Goal: Task Accomplishment & Management: Use online tool/utility

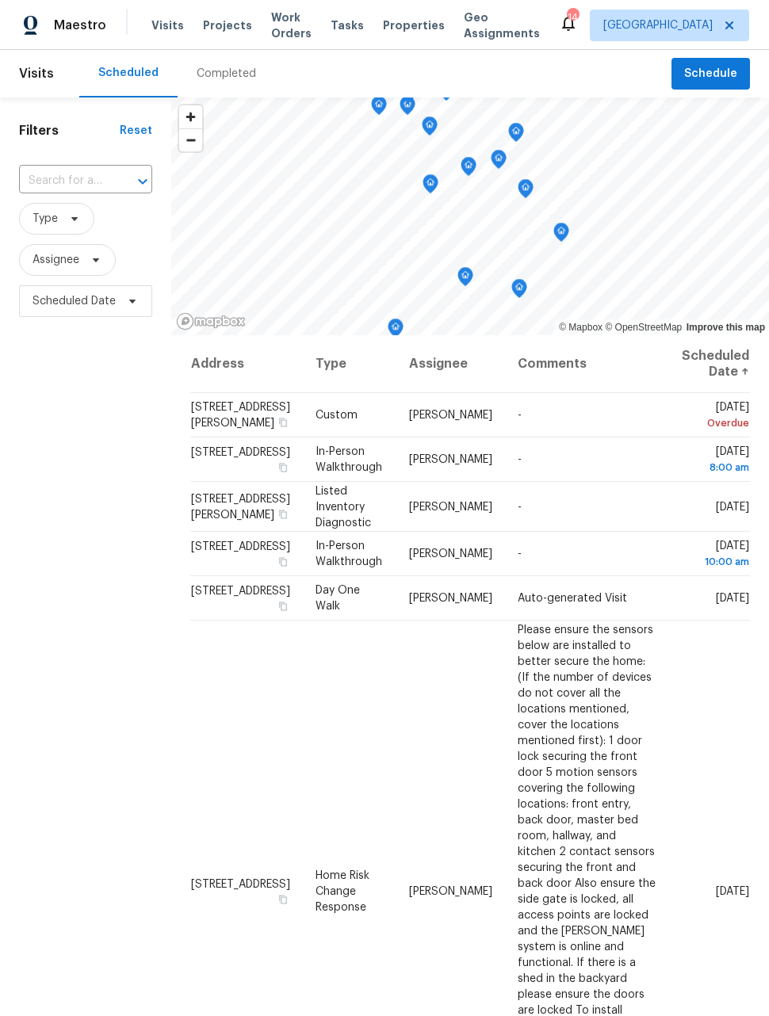
scroll to position [55, 24]
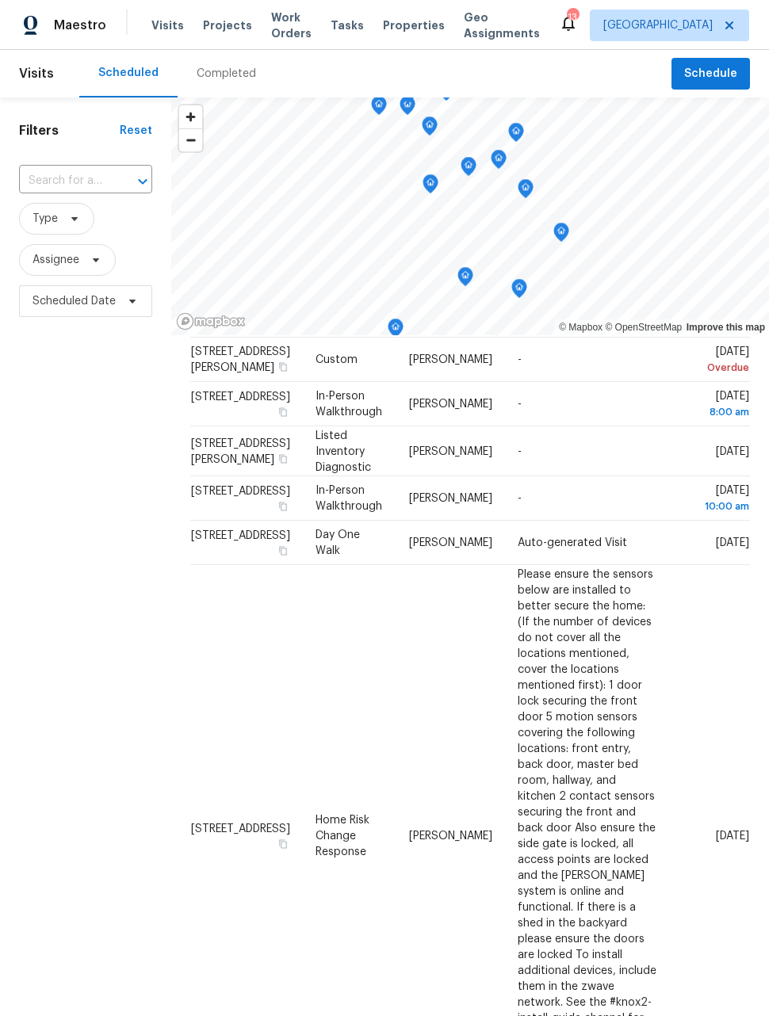
click at [280, 28] on span "Work Orders" at bounding box center [291, 26] width 40 height 32
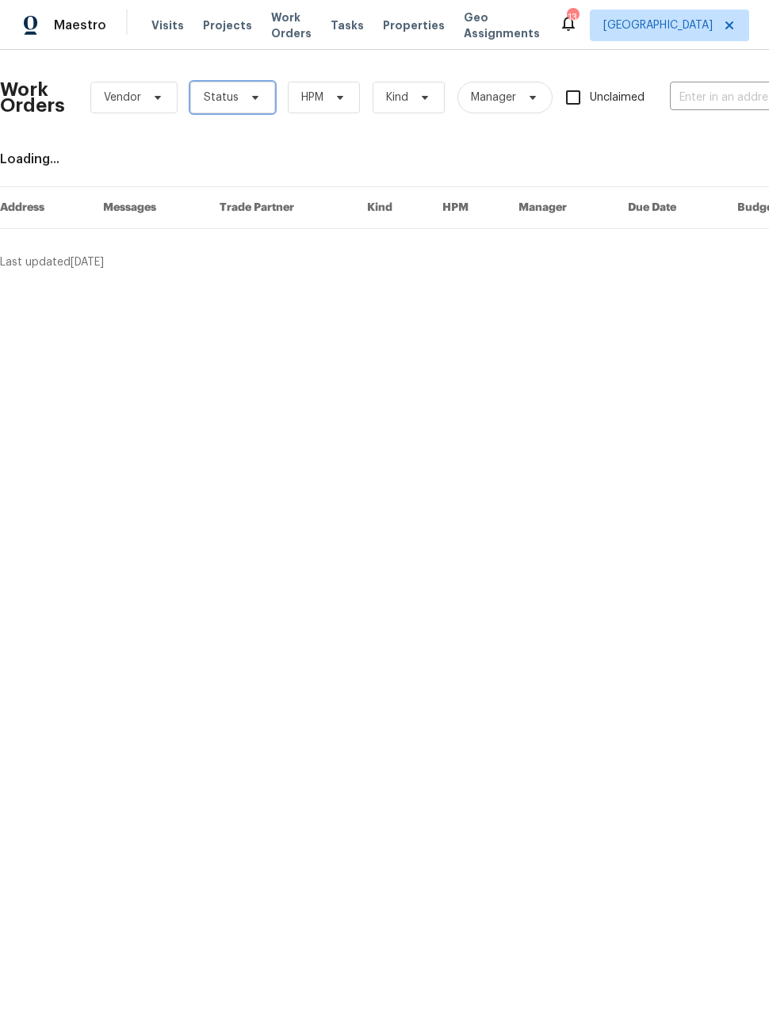
click at [235, 109] on span "Status" at bounding box center [232, 98] width 85 height 32
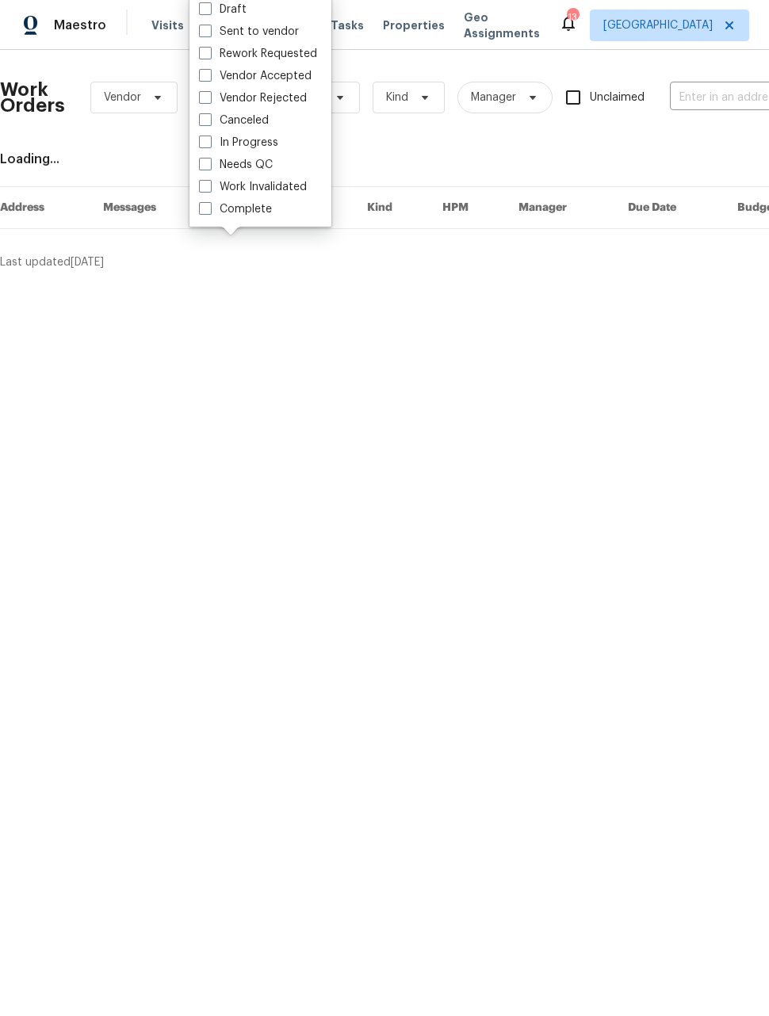
click at [204, 168] on span at bounding box center [205, 164] width 13 height 13
click at [204, 167] on input "Needs QC" at bounding box center [204, 162] width 10 height 10
checkbox input "true"
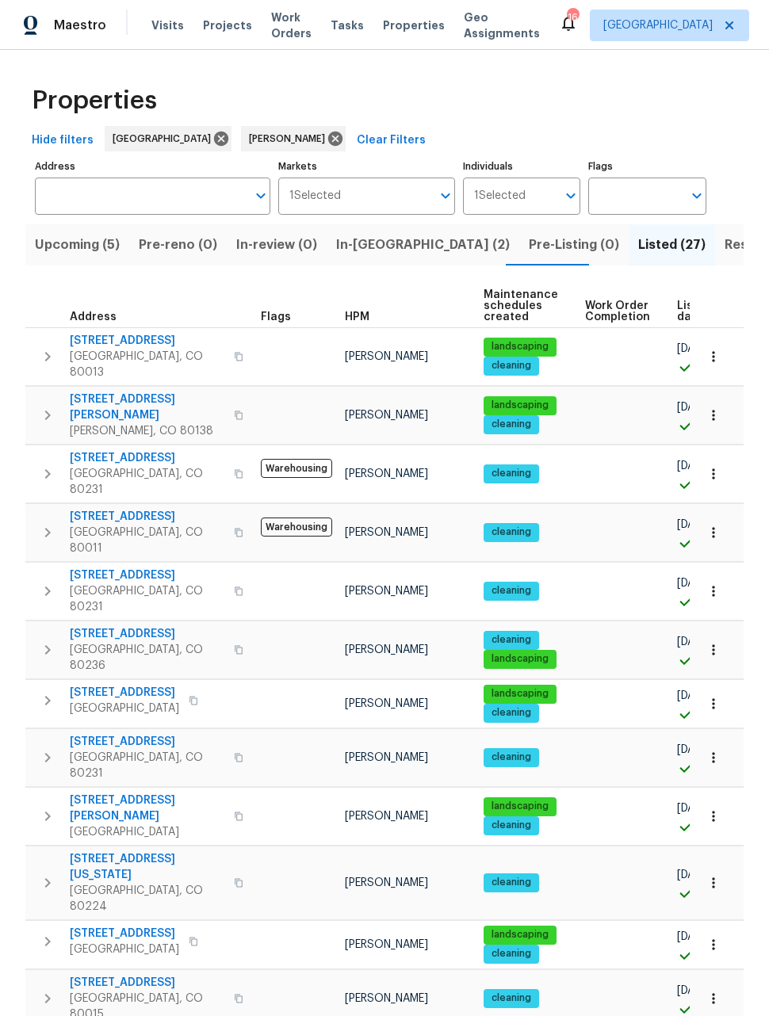
click at [75, 248] on span "Upcoming (5)" at bounding box center [77, 245] width 85 height 22
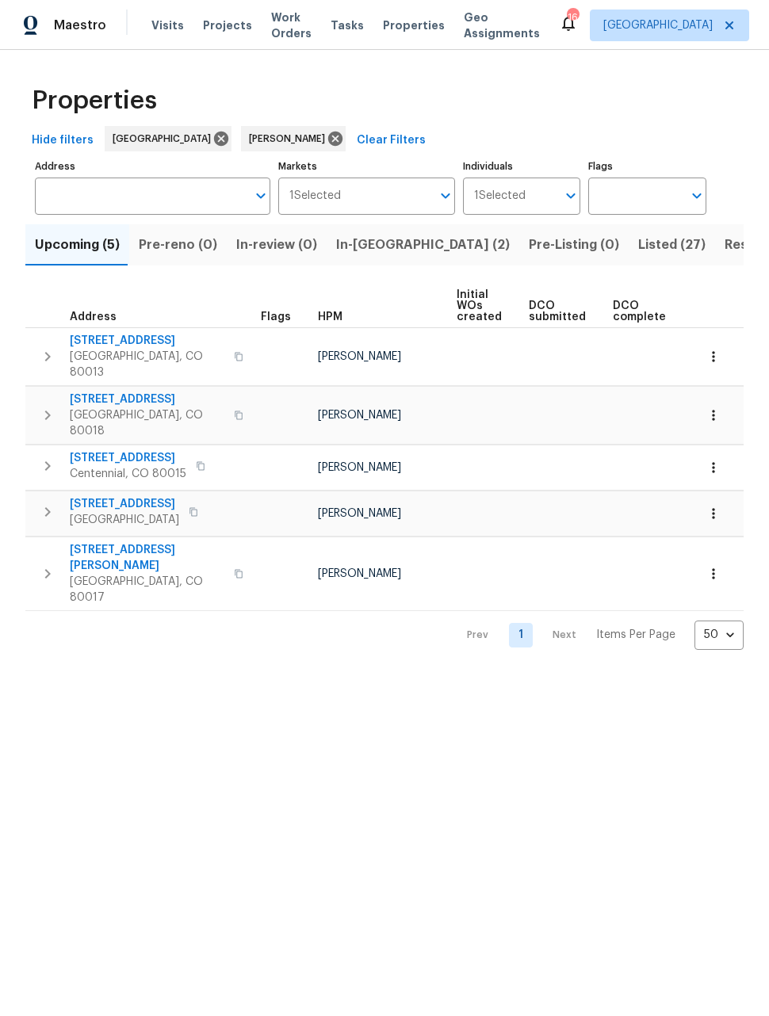
click at [703, 450] on button "button" at bounding box center [713, 467] width 35 height 35
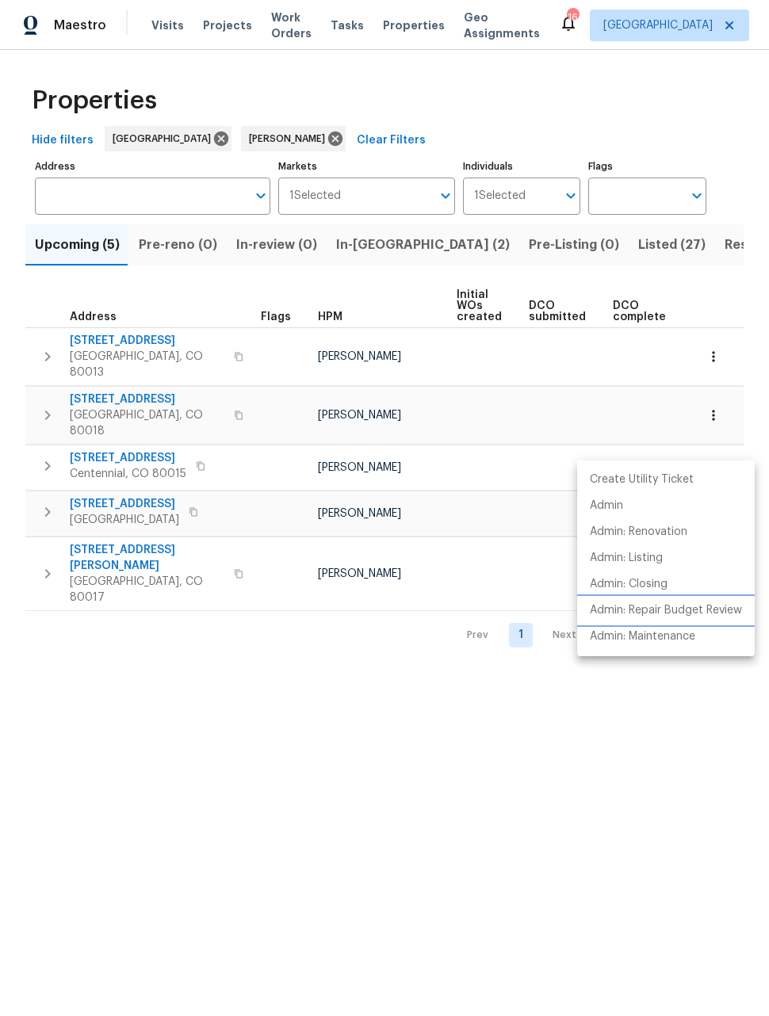
click at [697, 616] on p "Admin: Repair Budget Review" at bounding box center [666, 610] width 152 height 17
click at [551, 246] on div at bounding box center [384, 508] width 769 height 1016
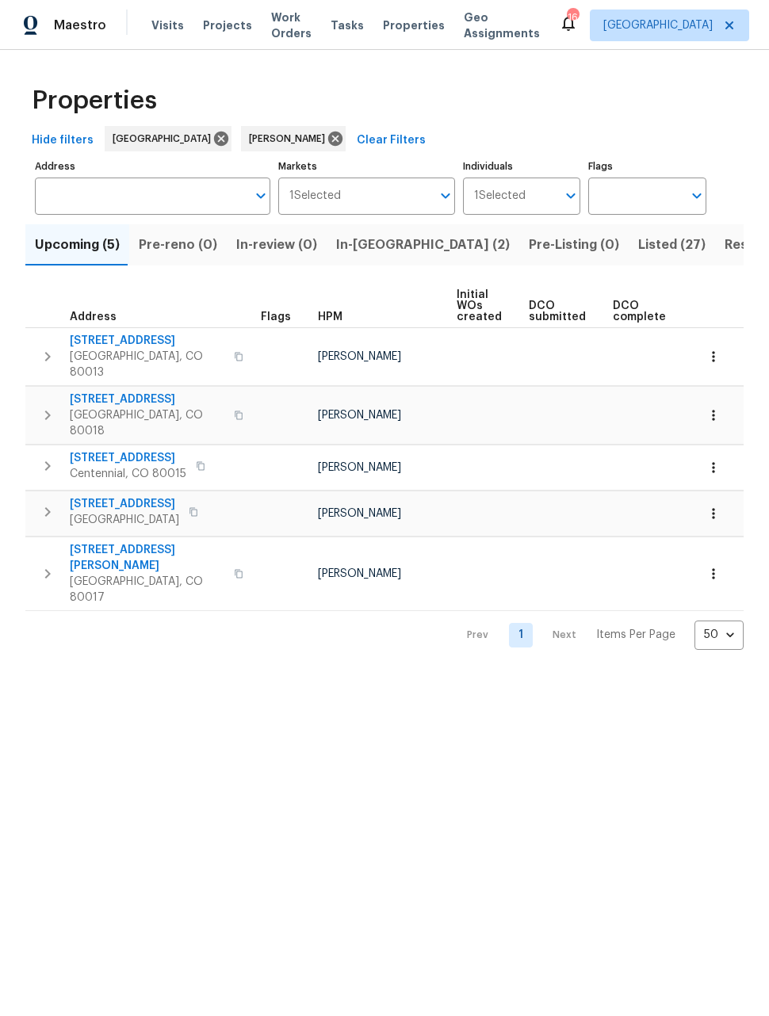
click at [638, 243] on span "Listed (27)" at bounding box center [671, 245] width 67 height 22
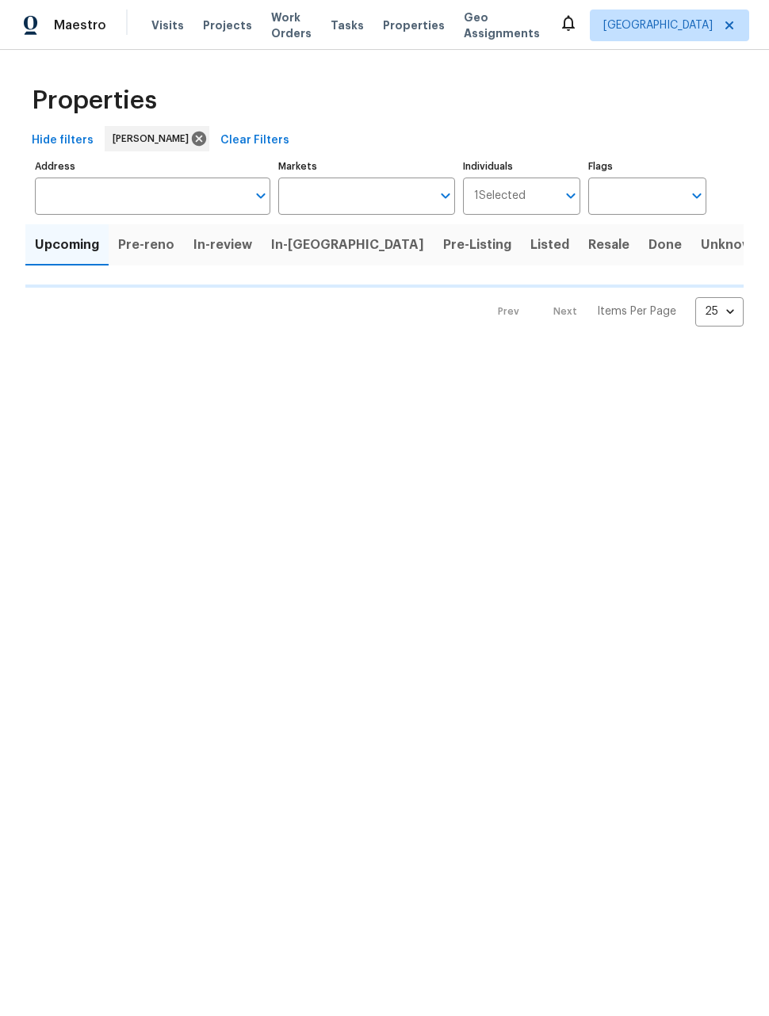
type input "50"
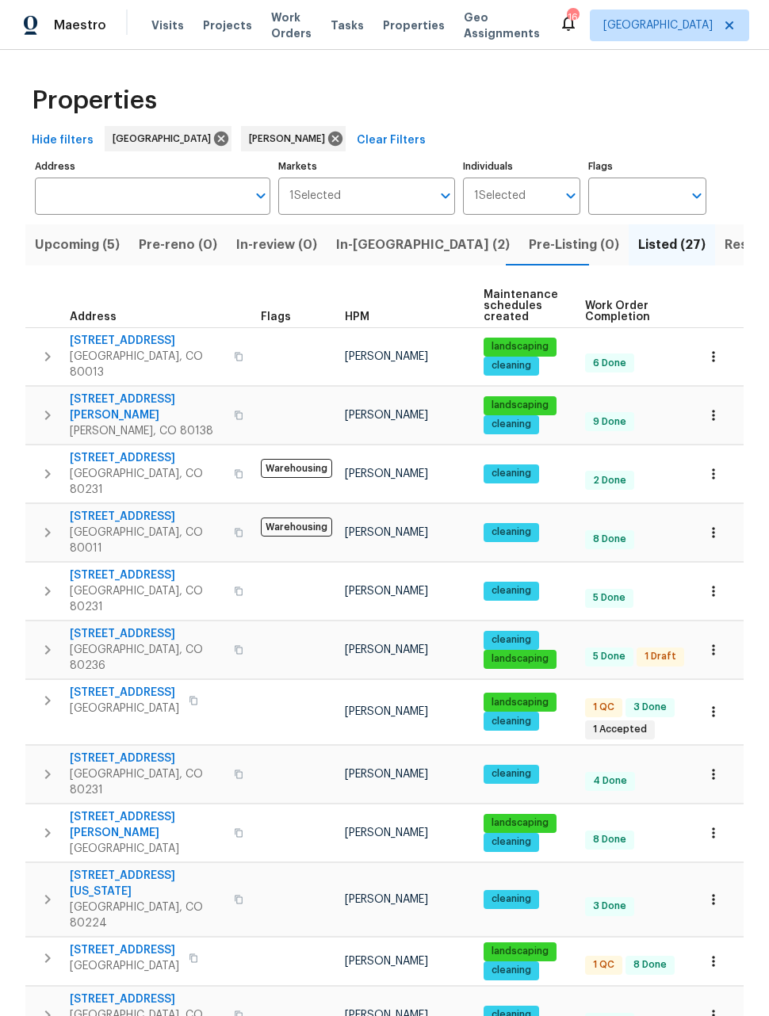
click at [719, 704] on icon "button" at bounding box center [713, 712] width 16 height 16
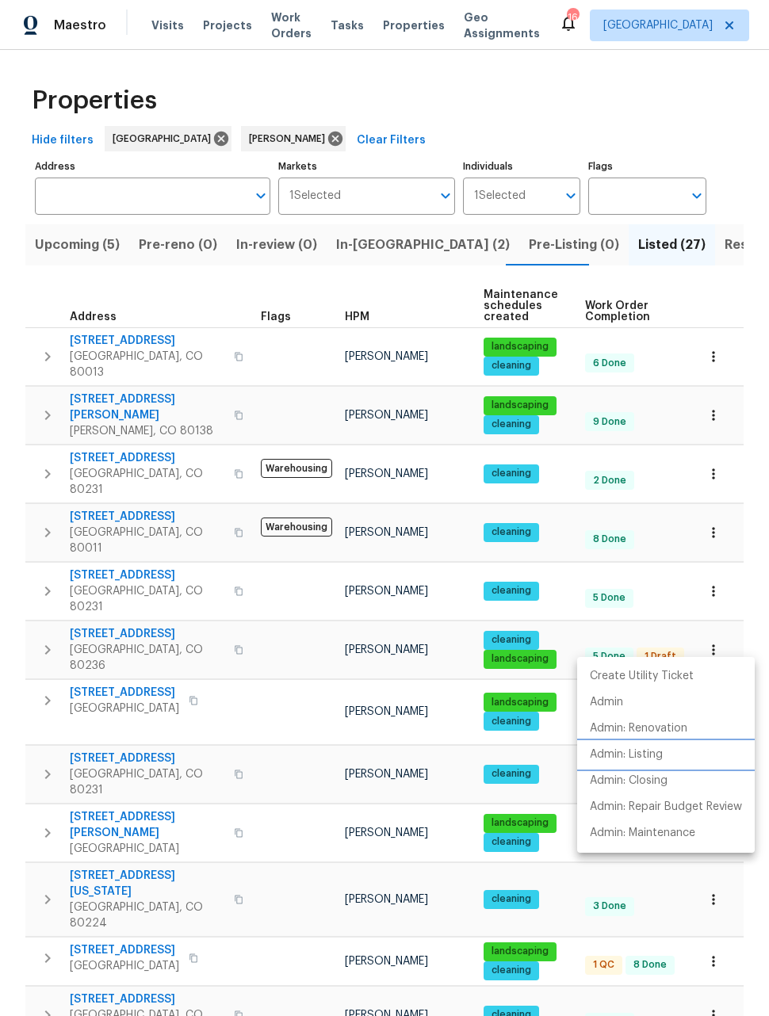
click at [647, 756] on p "Admin: Listing" at bounding box center [626, 755] width 73 height 17
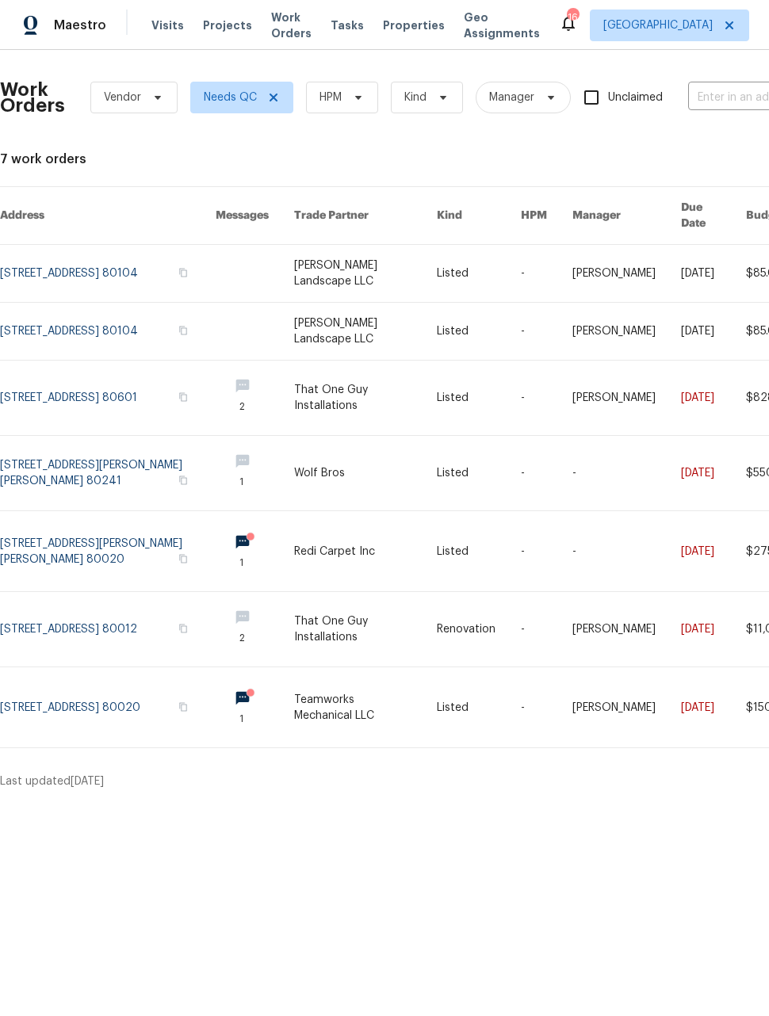
click at [76, 306] on link at bounding box center [108, 331] width 216 height 57
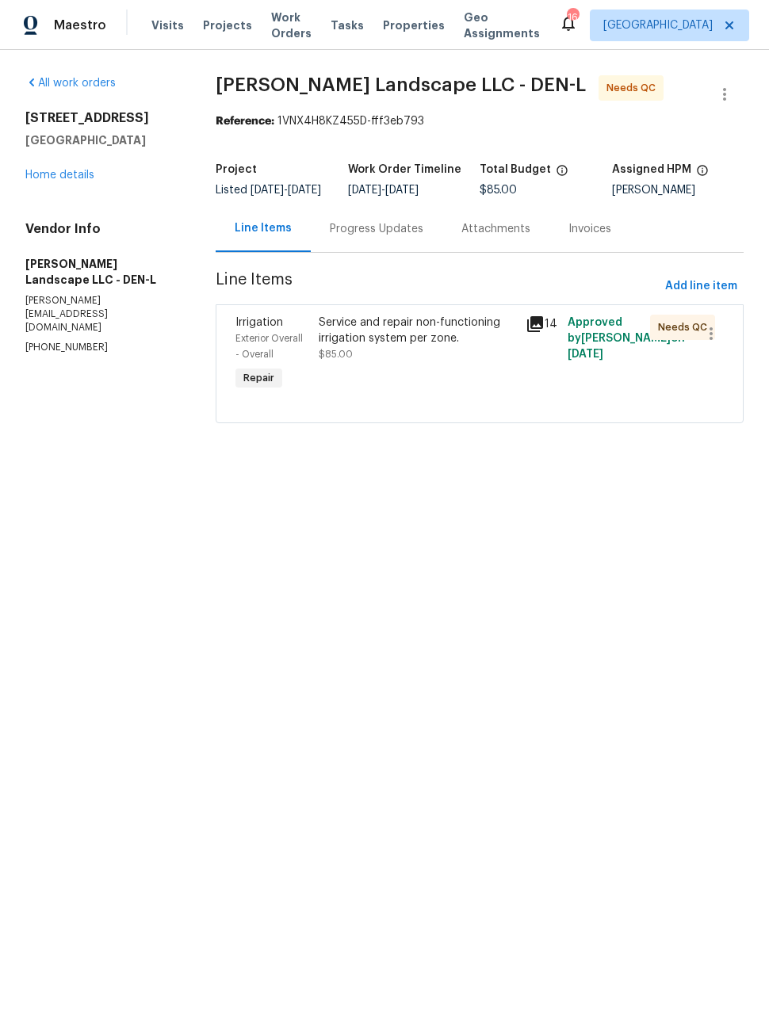
click at [404, 237] on div "Progress Updates" at bounding box center [377, 229] width 94 height 16
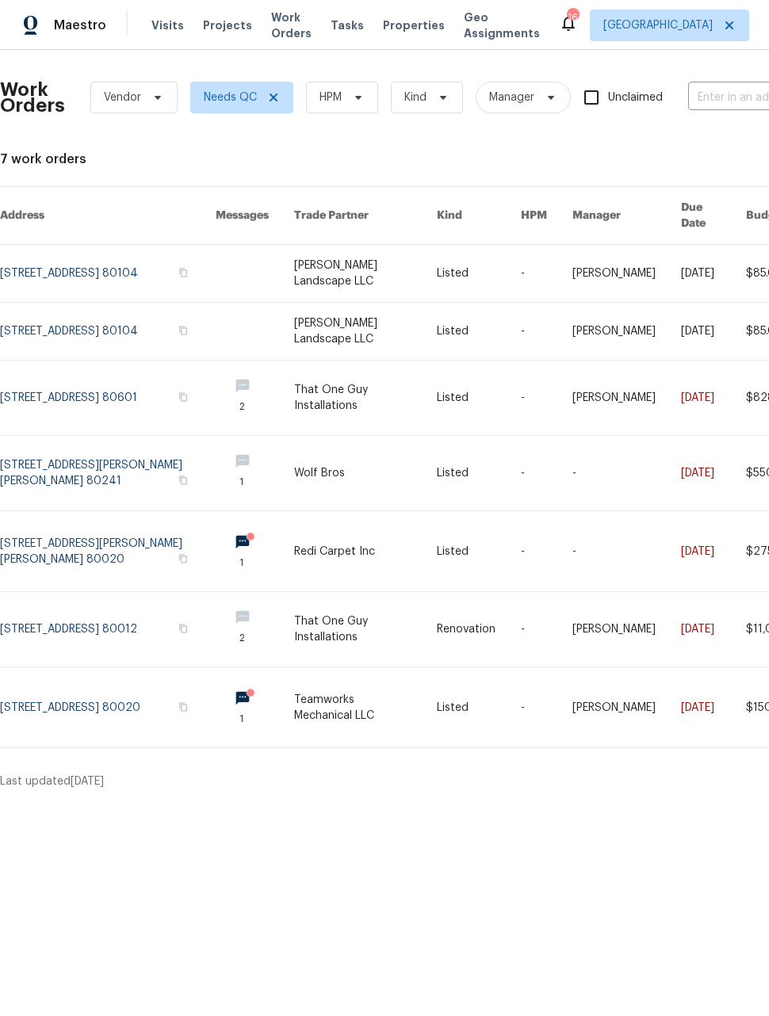
click at [89, 613] on link at bounding box center [108, 629] width 216 height 75
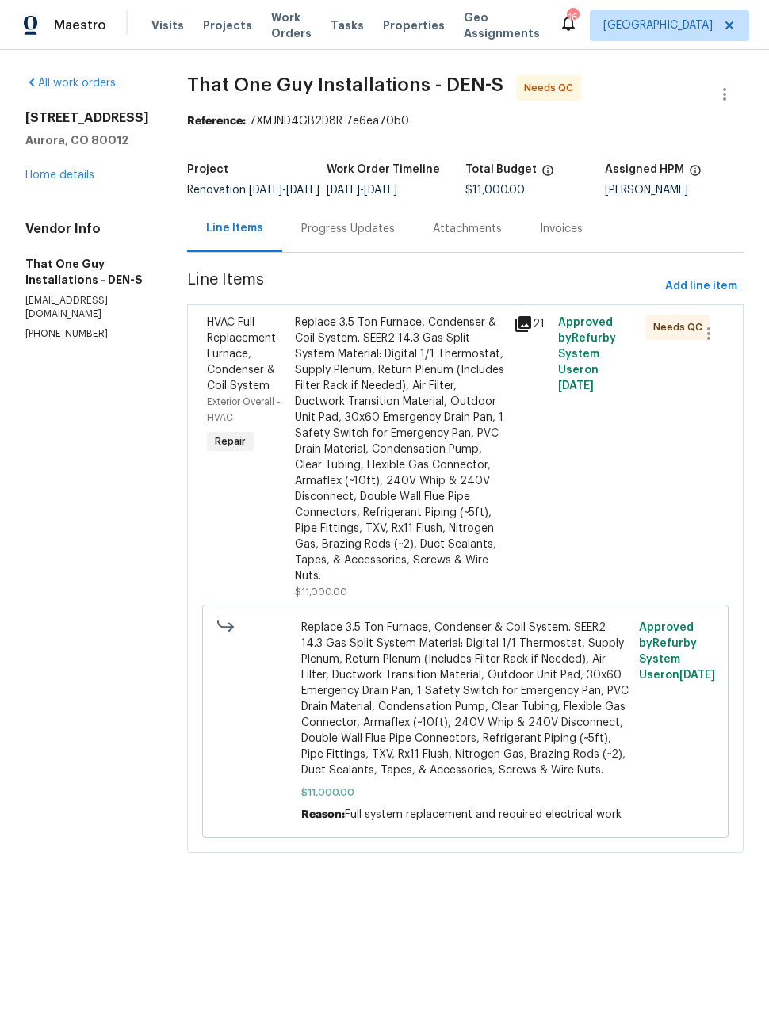
click at [422, 510] on div "Replace 3.5 Ton Furnace, Condenser & Coil System. SEER2 14.3 Gas Split System M…" at bounding box center [400, 449] width 210 height 269
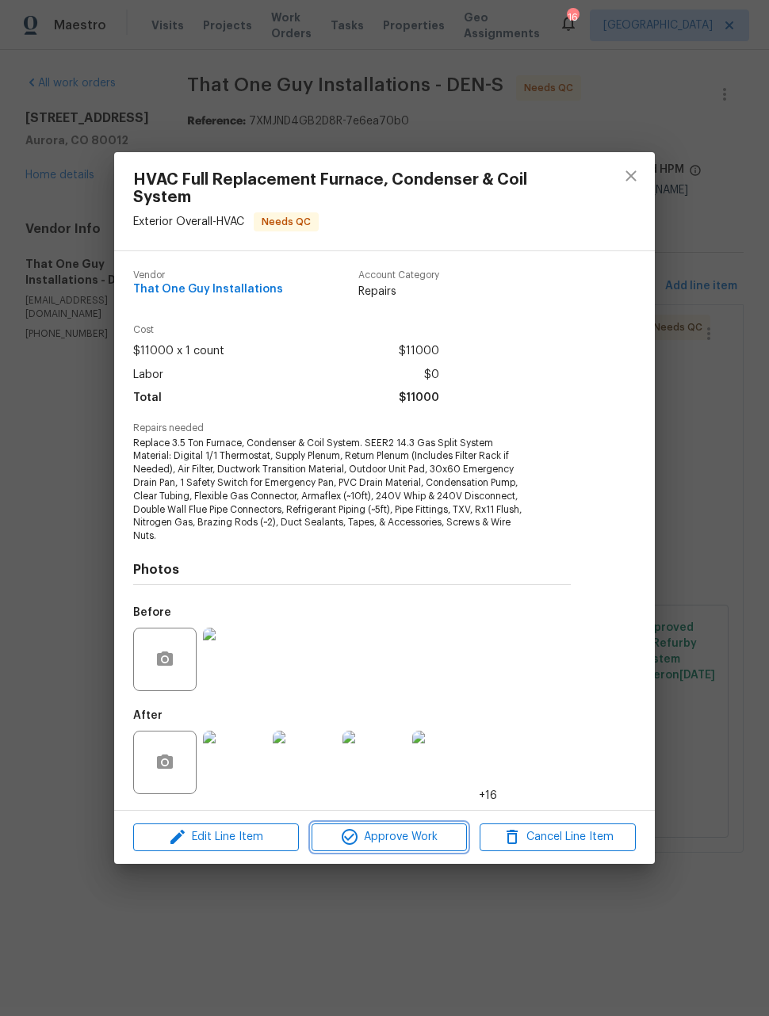
click at [422, 829] on span "Approve Work" at bounding box center [389, 837] width 147 height 20
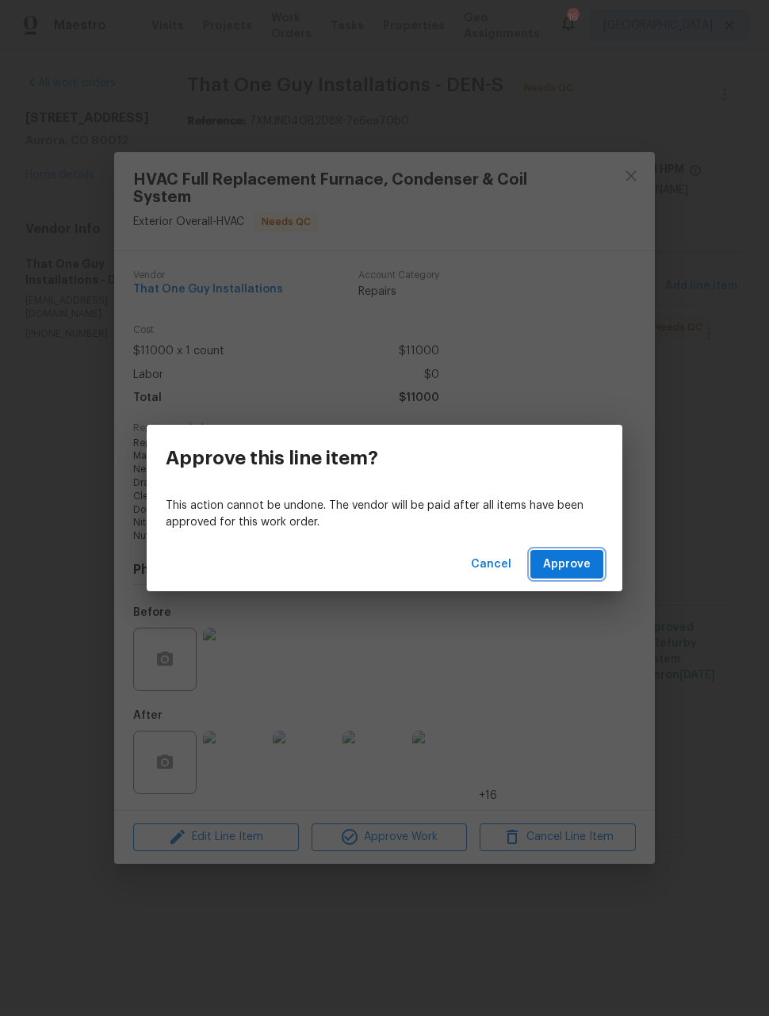
click at [587, 563] on span "Approve" at bounding box center [567, 565] width 48 height 20
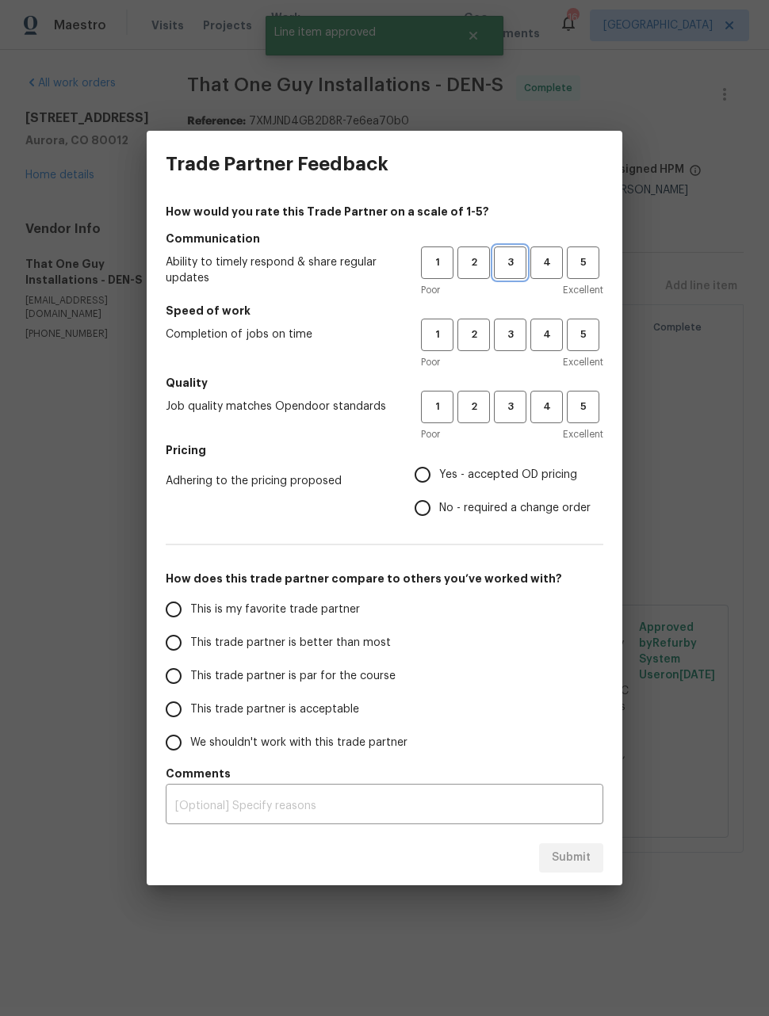
click at [511, 263] on span "3" at bounding box center [509, 263] width 29 height 18
click at [518, 326] on button "3" at bounding box center [510, 335] width 32 height 32
click at [513, 412] on span "3" at bounding box center [509, 407] width 29 height 18
click at [433, 473] on input "Yes - accepted OD pricing" at bounding box center [422, 474] width 33 height 33
radio input "true"
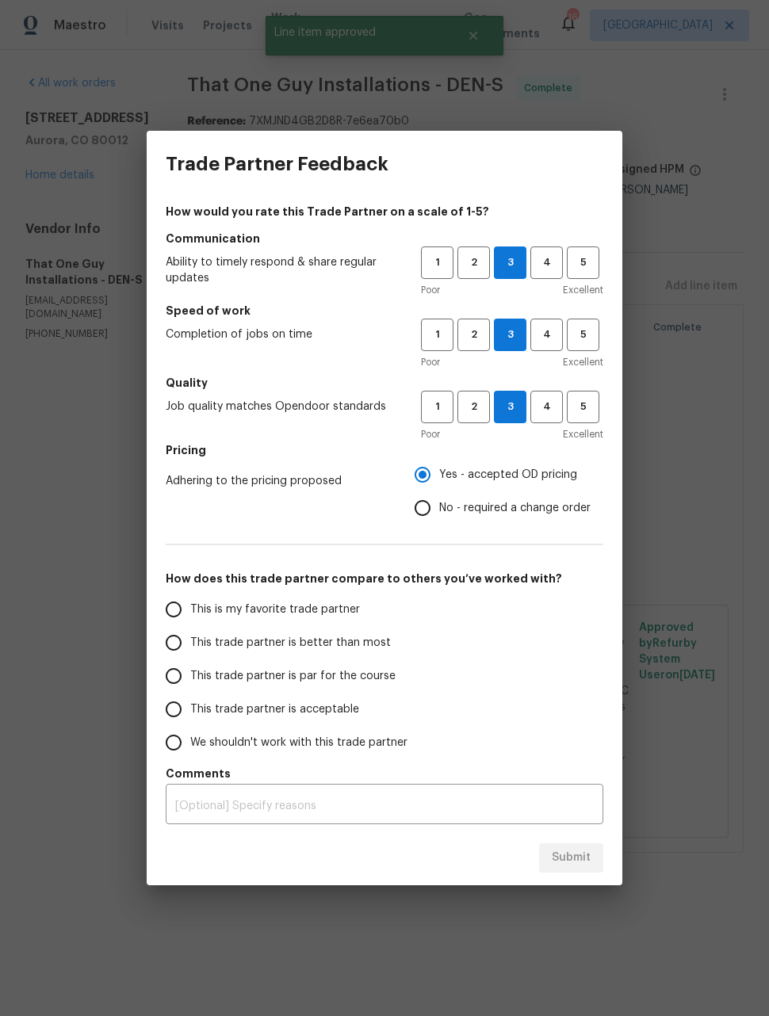
click at [174, 641] on input "This trade partner is better than most" at bounding box center [173, 642] width 33 height 33
click at [581, 856] on span "Submit" at bounding box center [571, 858] width 39 height 20
radio input "true"
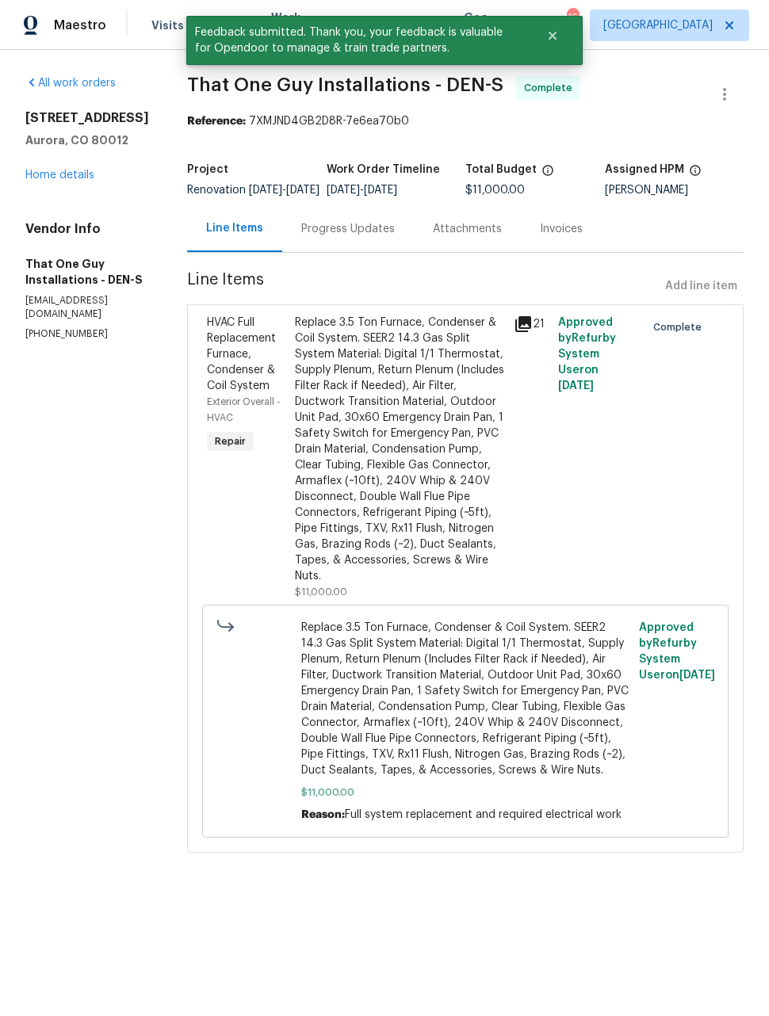
click at [65, 25] on span "Maestro" at bounding box center [80, 25] width 52 height 16
